Goal: Transaction & Acquisition: Purchase product/service

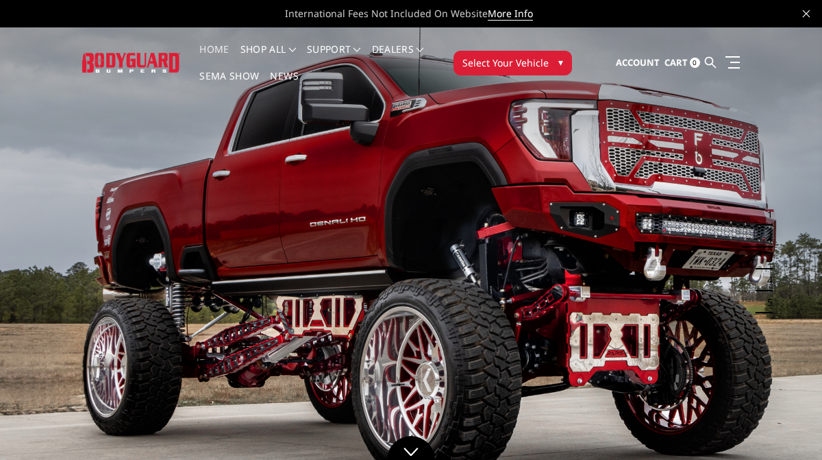
click at [477, 72] on button "Select Your Vehicle ▾" at bounding box center [512, 63] width 119 height 25
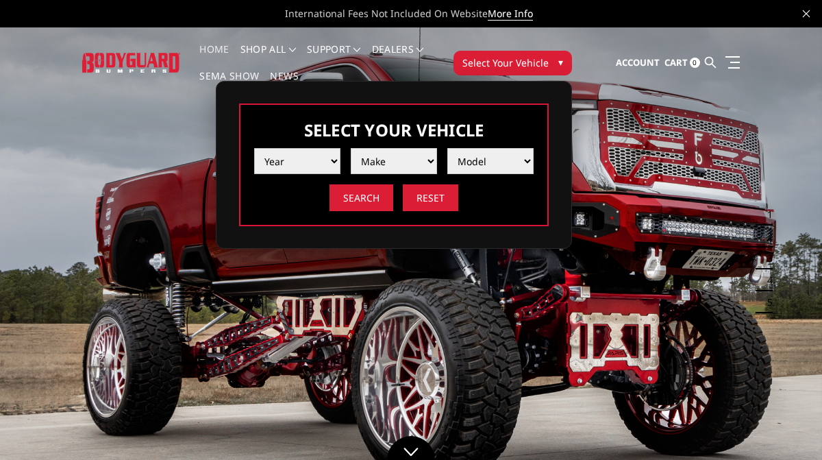
click at [284, 169] on select "Year [DATE] 2024 2023 2022 2021 2020 2019 2018 2017 2016 2015 2014 2013 2012 20…" at bounding box center [297, 161] width 86 height 26
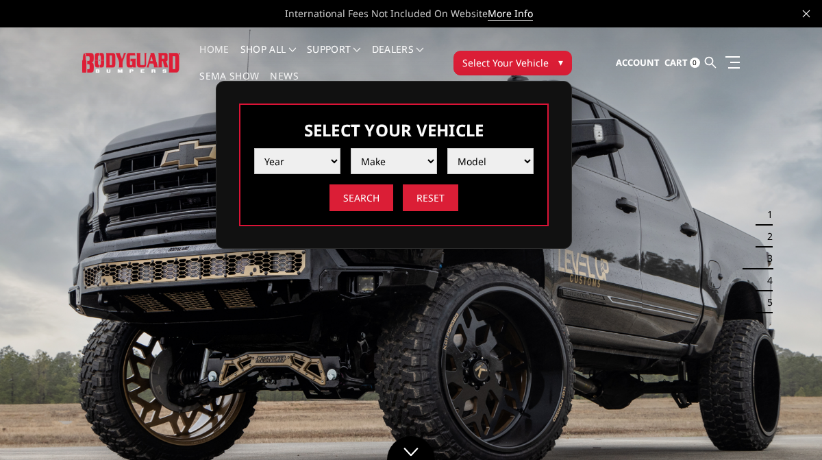
select select "yr_2016"
click at [384, 164] on select "Make Chevrolet Ford GMC Nissan Ram Toyota" at bounding box center [394, 161] width 86 height 26
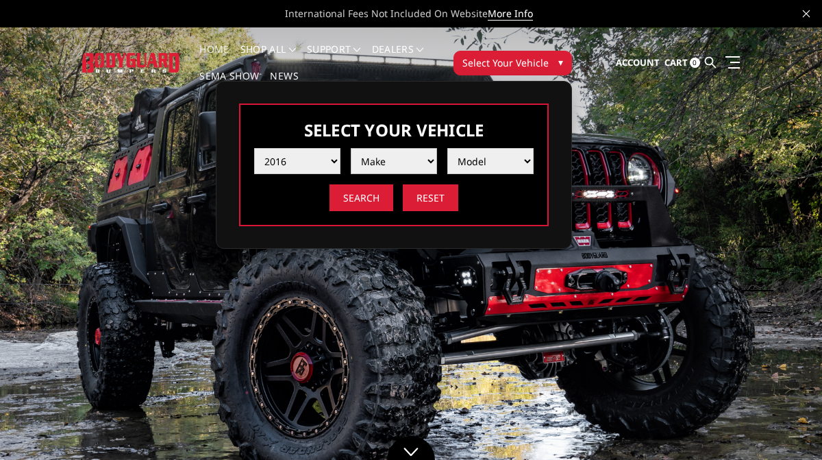
select select "mk_chevrolet"
click at [503, 158] on select "Model [US_STATE] Silverado 1500 Silverado 2500 / 3500 Tahoe/Suburban 1500" at bounding box center [490, 161] width 86 height 26
select select "md_silverado-2500-3500"
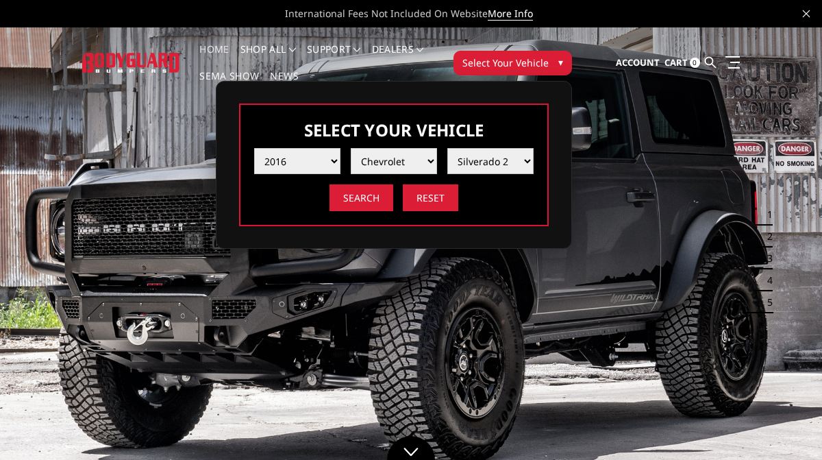
click at [360, 193] on input "Search" at bounding box center [361, 197] width 64 height 27
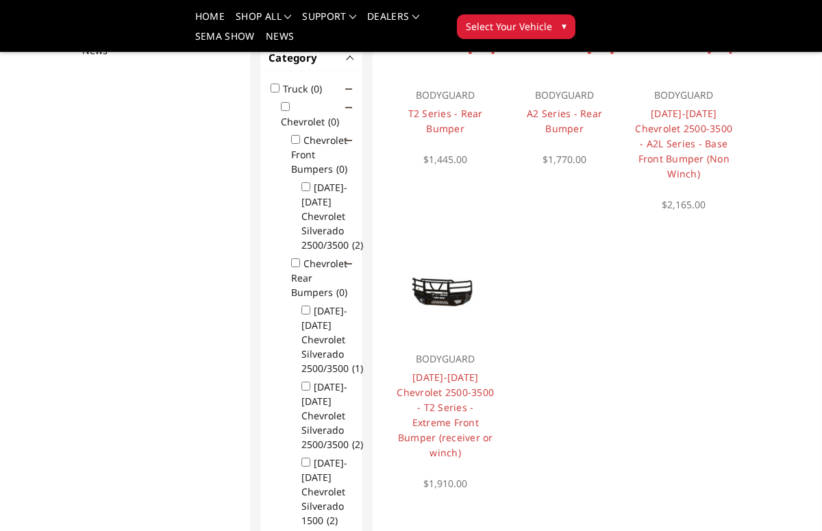
scroll to position [282, 0]
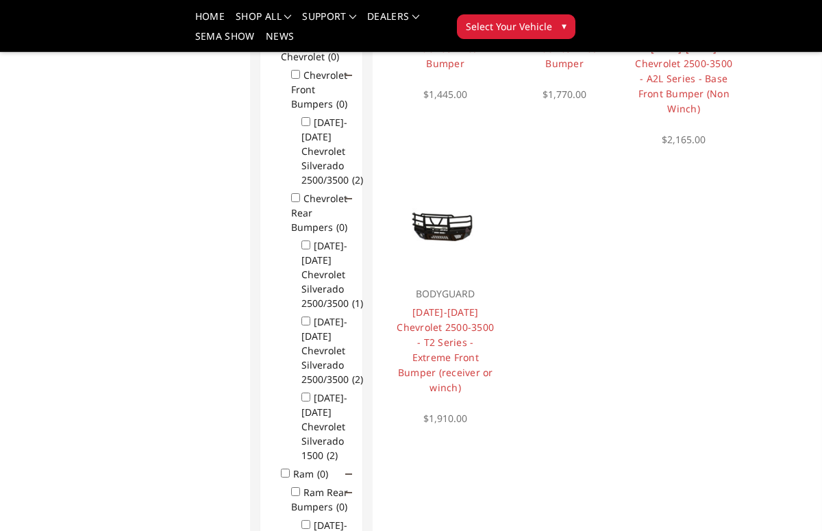
click at [436, 201] on img at bounding box center [445, 226] width 105 height 55
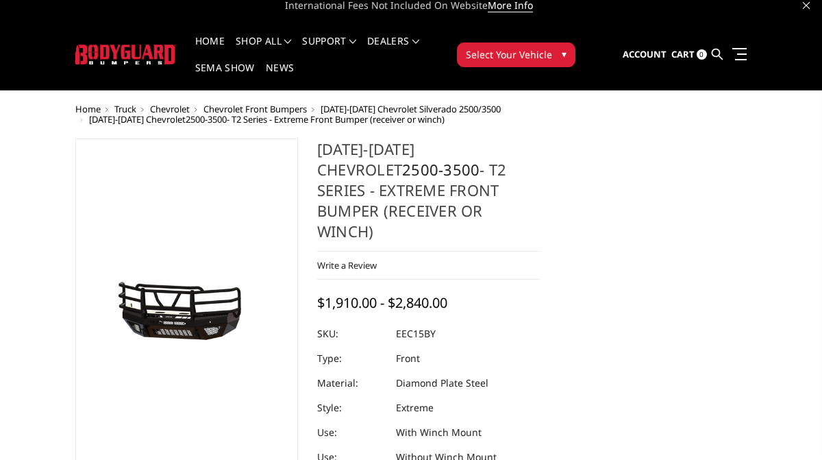
scroll to position [8, 0]
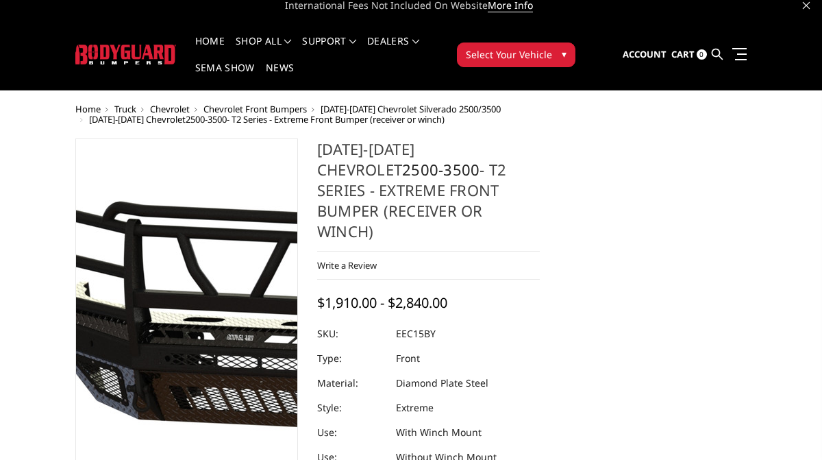
click at [144, 313] on img at bounding box center [313, 308] width 877 height 459
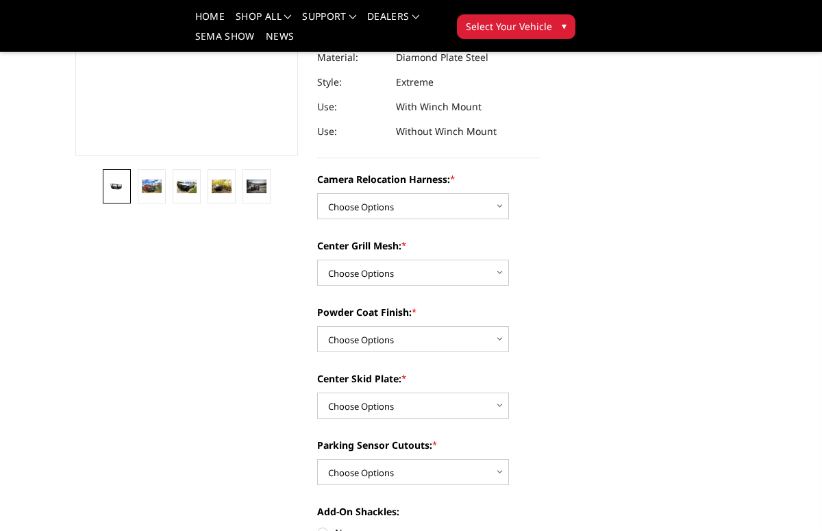
scroll to position [334, 0]
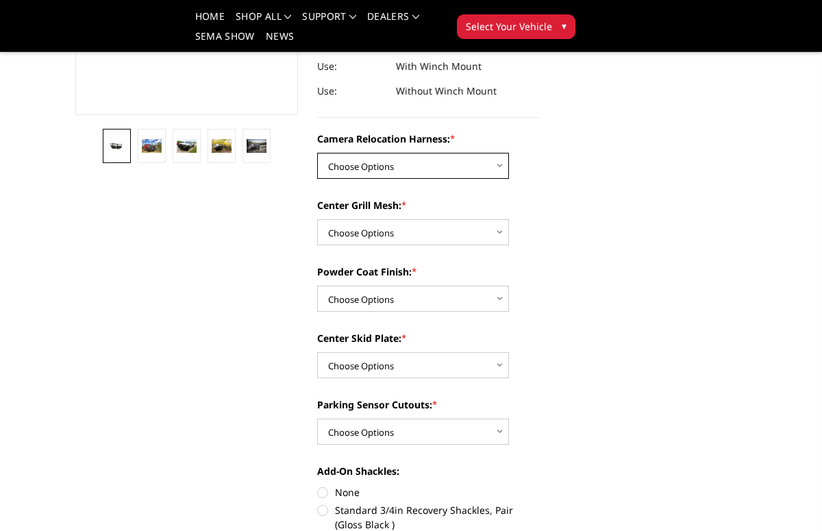
click at [357, 153] on select "Choose Options Without camera harness With camera harness" at bounding box center [413, 166] width 192 height 26
click at [347, 286] on select "Choose Options Textured Black Powder Coat Gloss Black Powder Coat Bare Metal" at bounding box center [413, 299] width 192 height 26
click at [335, 352] on select "Choose Options Winch Mount Skid Plate Standard Skid Plate (included) 2" Receive…" at bounding box center [413, 365] width 192 height 26
